Goal: Book appointment/travel/reservation

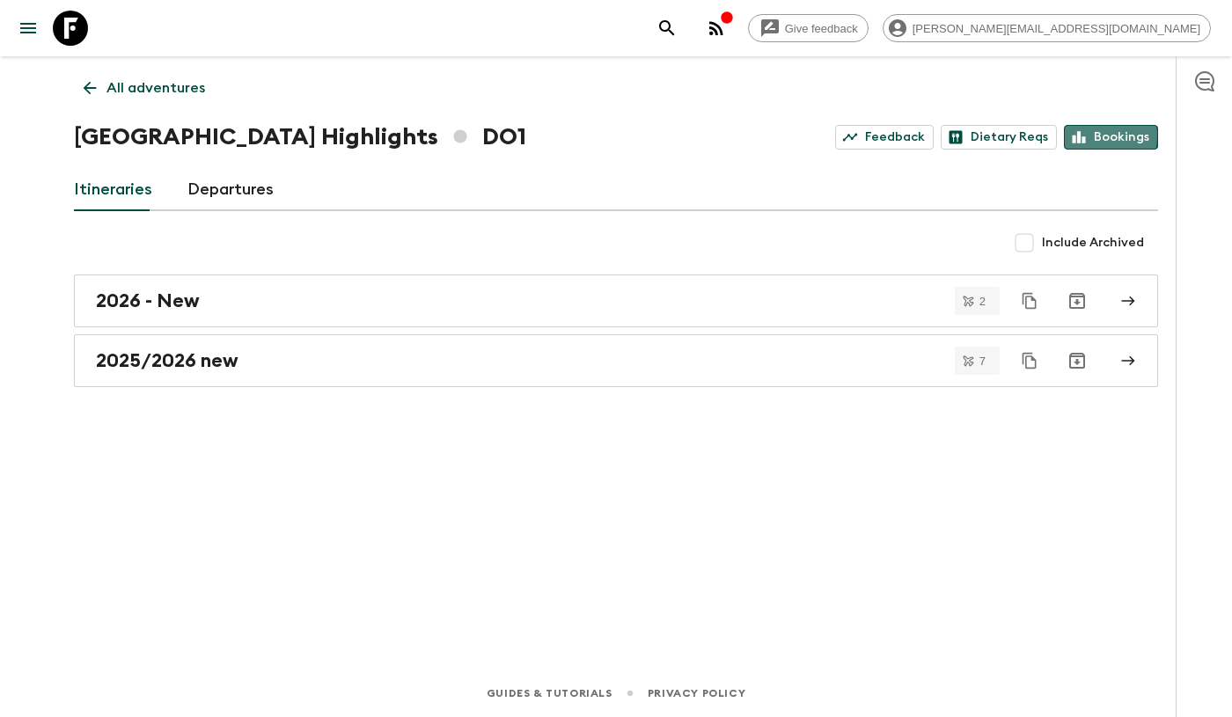
click at [1085, 136] on icon at bounding box center [1079, 137] width 16 height 16
click at [187, 94] on p "All adventures" at bounding box center [156, 87] width 99 height 21
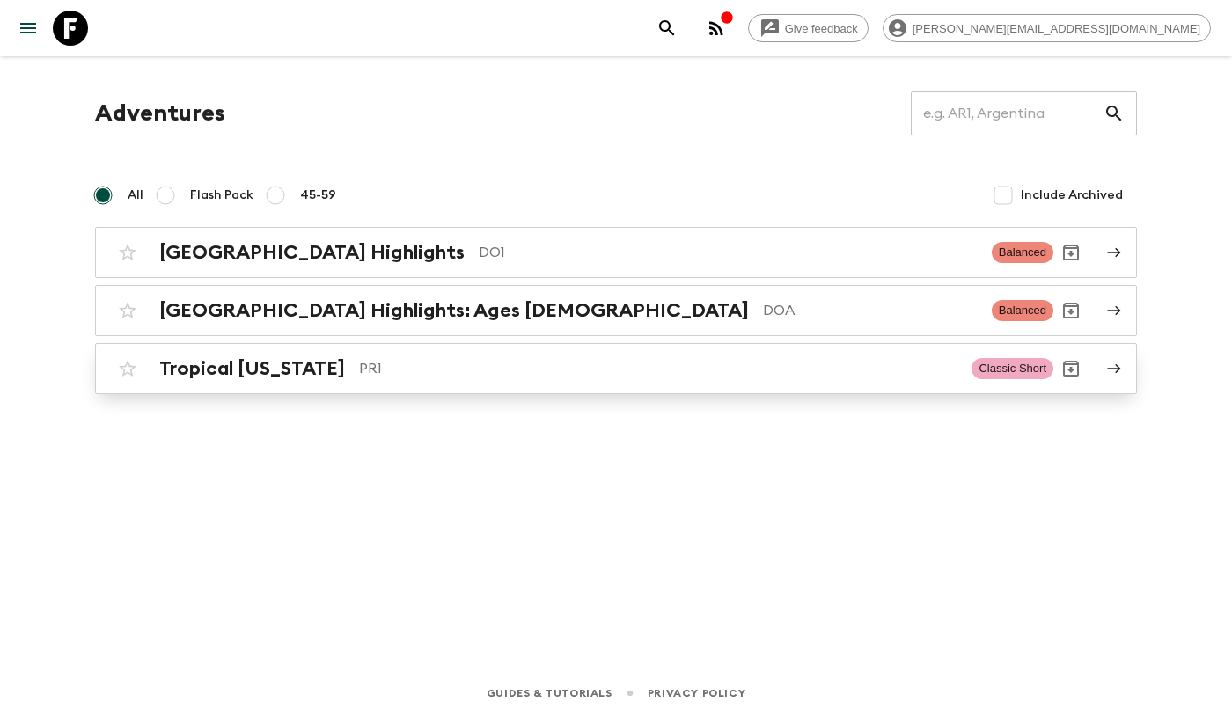
click at [253, 378] on h2 "Tropical [US_STATE]" at bounding box center [252, 368] width 186 height 23
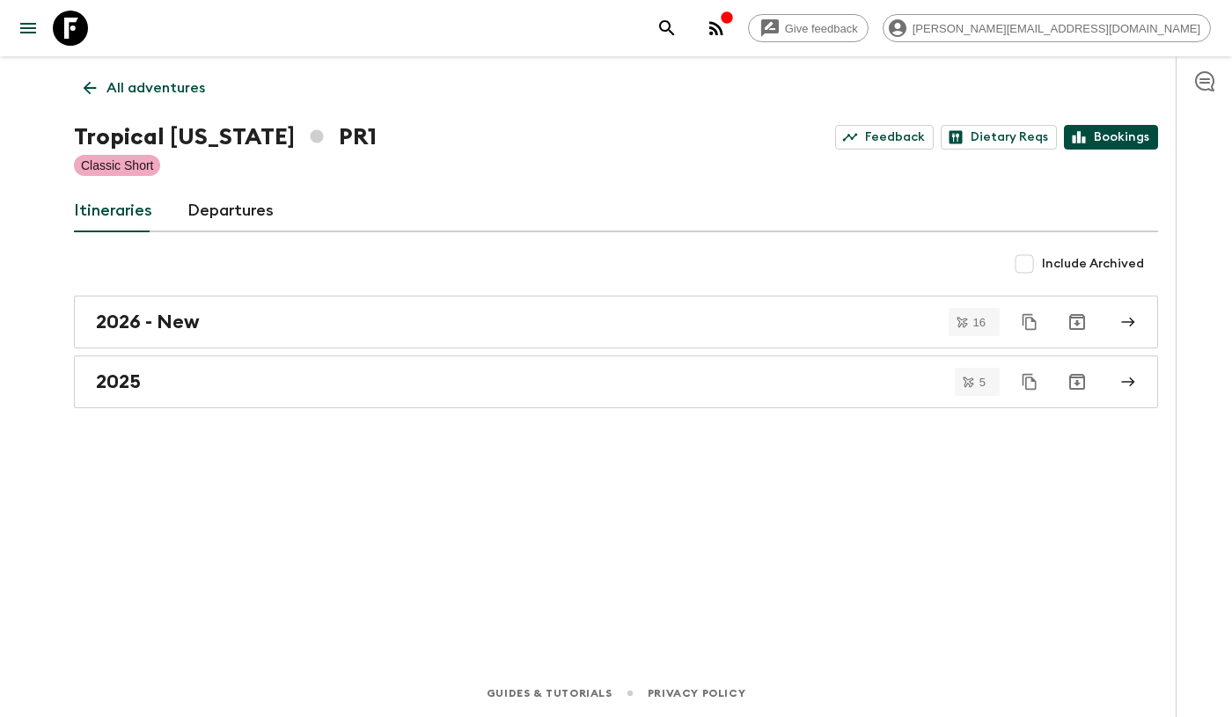
click at [1128, 138] on link "Bookings" at bounding box center [1111, 137] width 94 height 25
